Goal: Information Seeking & Learning: Learn about a topic

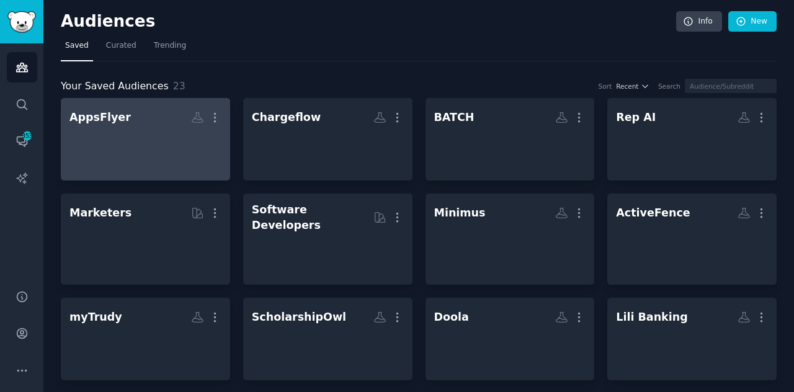
click at [172, 131] on div at bounding box center [145, 149] width 152 height 43
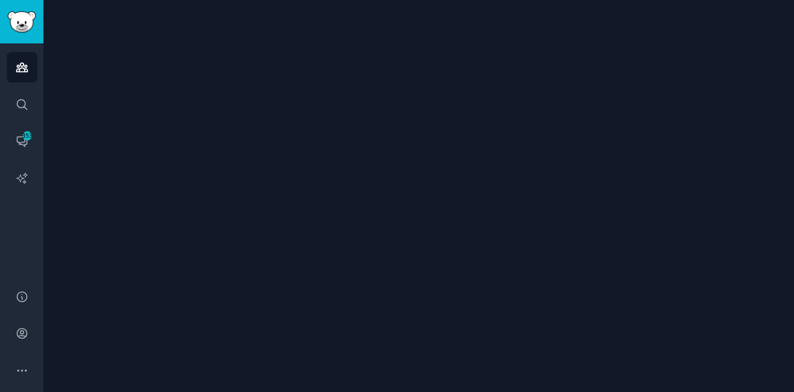
click at [172, 131] on div at bounding box center [418, 196] width 751 height 392
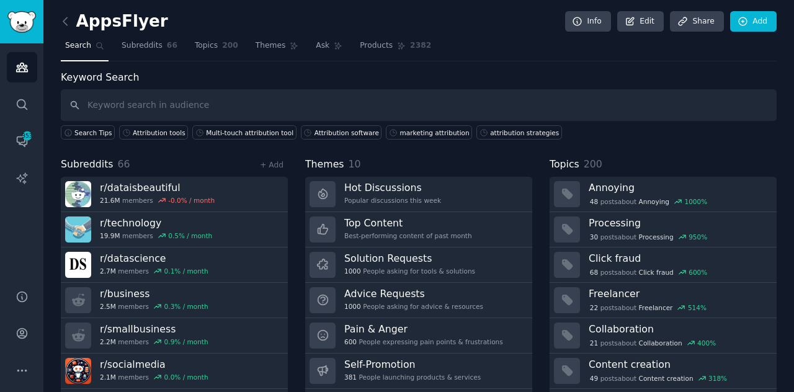
scroll to position [33, 0]
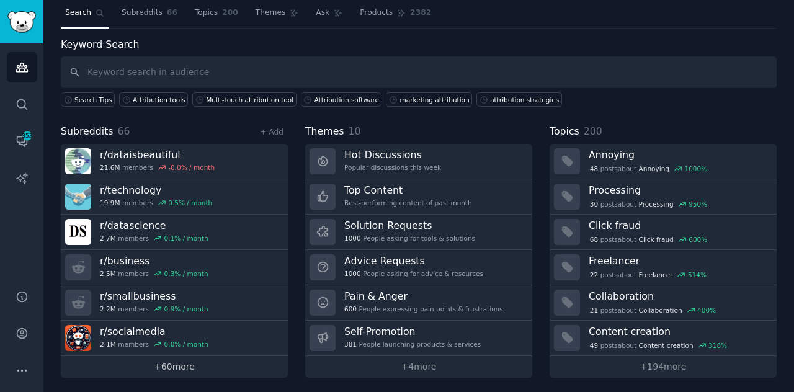
click at [183, 367] on link "+ 60 more" at bounding box center [174, 367] width 227 height 22
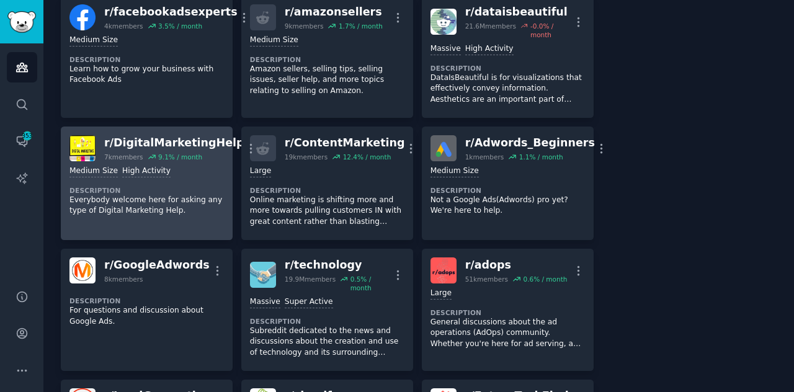
scroll to position [1075, 0]
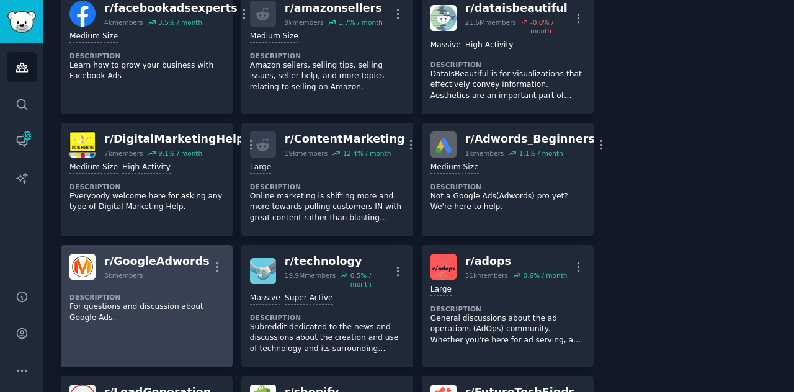
click at [145, 254] on div "r/ GoogleAdwords" at bounding box center [156, 262] width 105 height 16
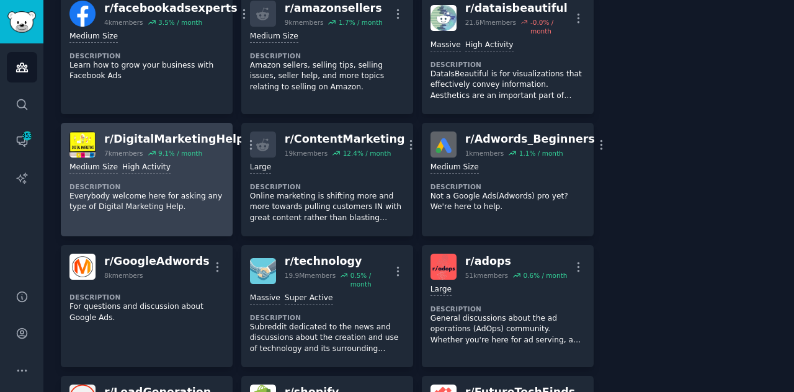
click at [148, 221] on link "r/ DigitalMarketingHelp 7k members 9.1 % / month More Medium Size High Activity…" at bounding box center [147, 180] width 172 height 114
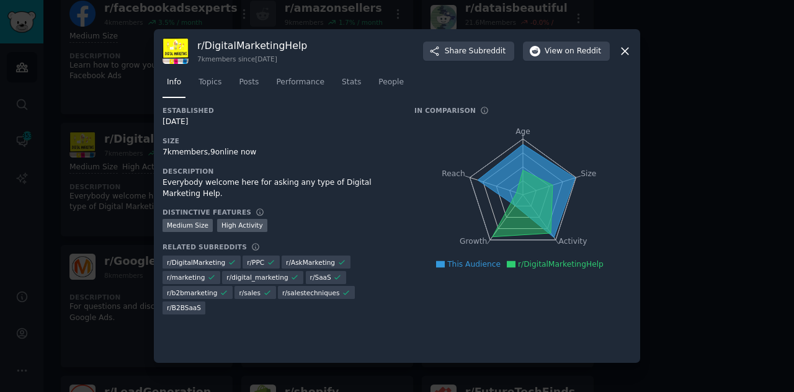
click at [625, 51] on icon at bounding box center [625, 51] width 7 height 7
